Goal: Information Seeking & Learning: Learn about a topic

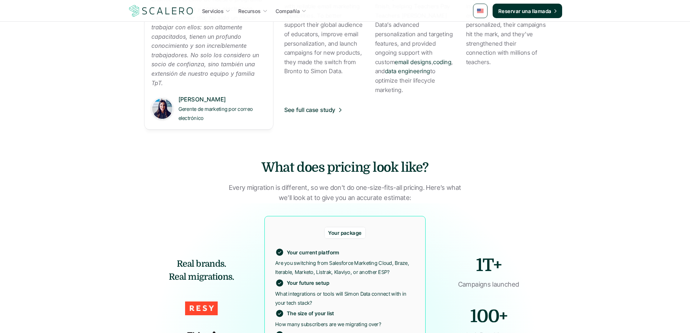
scroll to position [1297, 0]
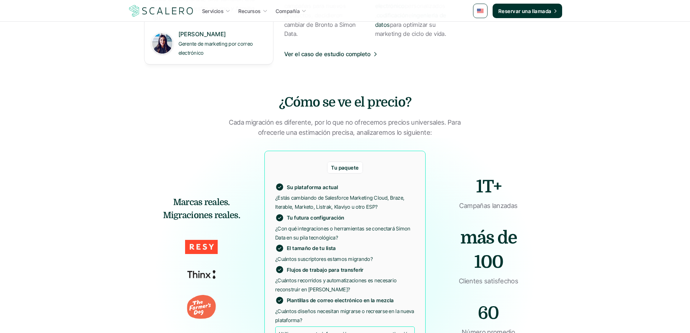
click at [576, 88] on div "Servicios Recursos Compañía Reservar una llamada Implementación [PERSON_NAME] D…" at bounding box center [345, 63] width 690 height 2721
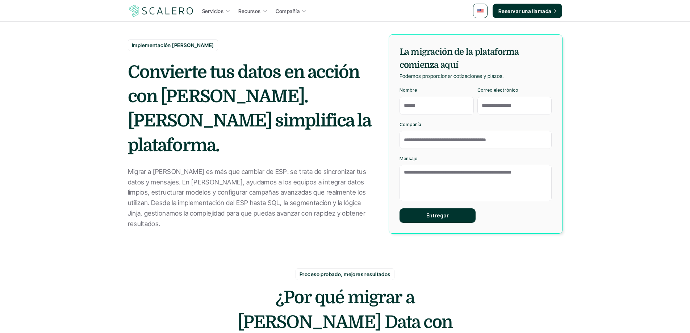
scroll to position [0, 0]
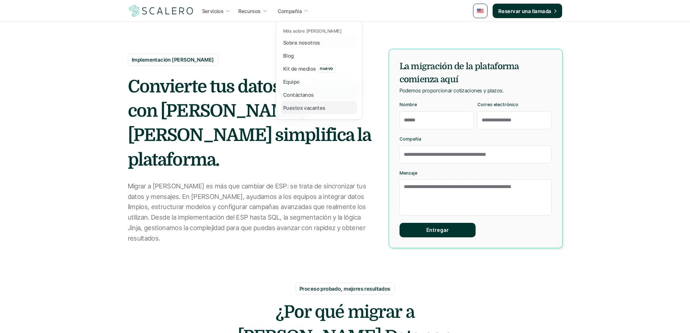
click at [312, 109] on font "Puestos vacantes" at bounding box center [304, 108] width 42 height 6
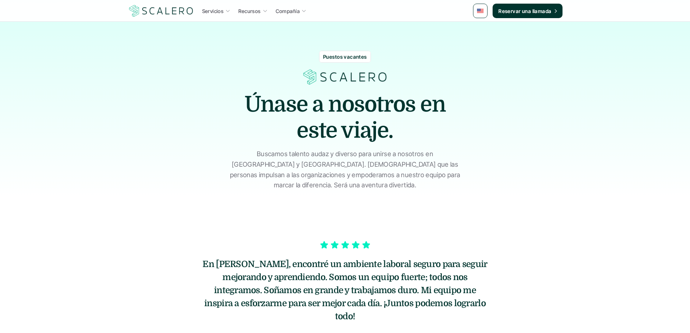
click at [339, 58] on font "Puestos vacantes" at bounding box center [345, 57] width 44 height 6
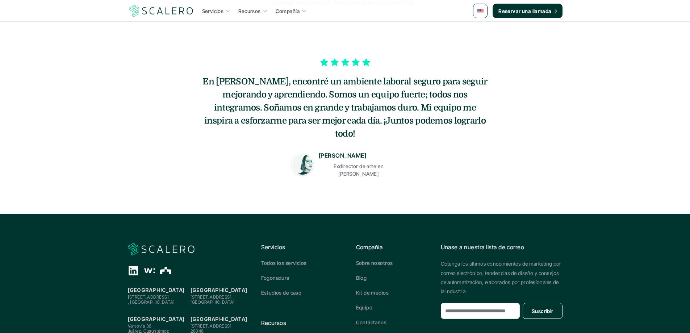
scroll to position [60, 0]
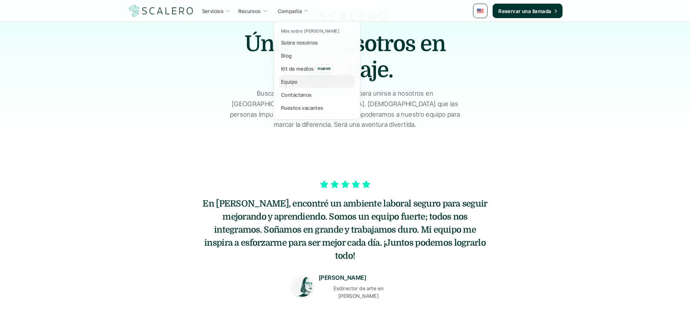
click at [289, 83] on font "Equipo" at bounding box center [289, 82] width 17 height 6
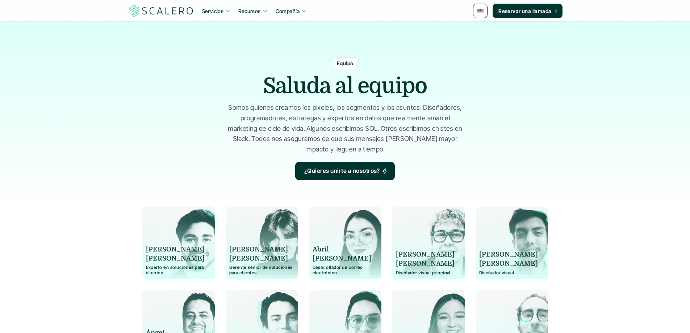
click at [154, 130] on div "Equipo Saluda al equipo Somos quienes creamos los píxeles, los segmentos y los …" at bounding box center [345, 118] width 435 height 123
